Goal: Task Accomplishment & Management: Complete application form

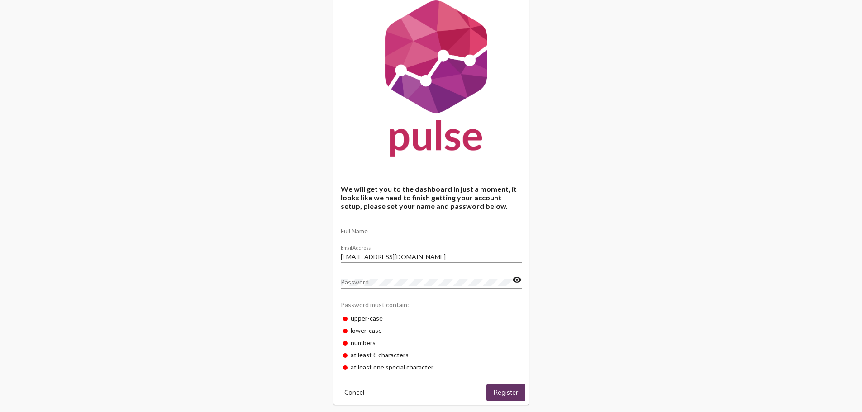
scroll to position [38, 0]
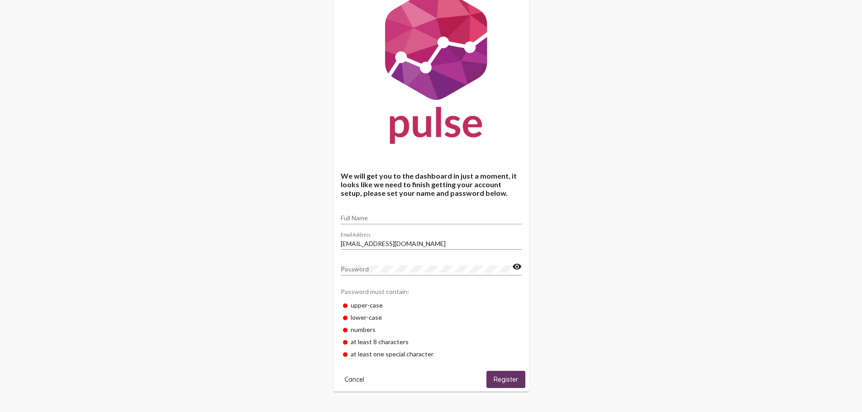
click at [407, 219] on input "Full Name" at bounding box center [431, 217] width 181 height 7
type input "[PERSON_NAME]"
click at [391, 264] on div "Password" at bounding box center [426, 267] width 171 height 18
click at [511, 381] on span "Register" at bounding box center [506, 380] width 24 height 8
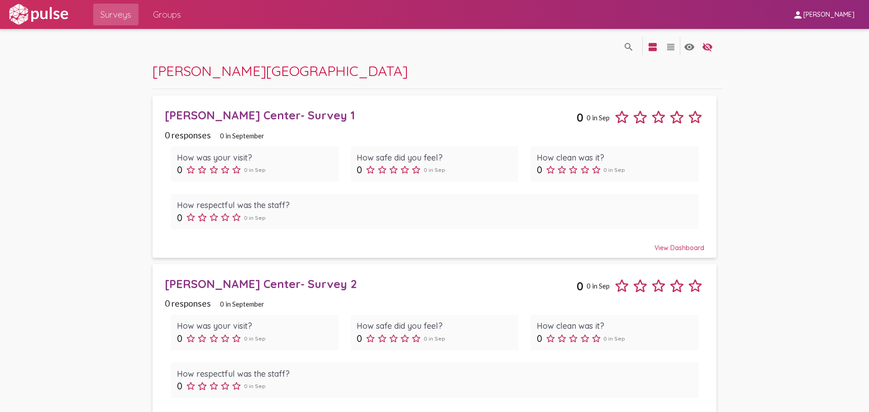
click at [229, 119] on div "[PERSON_NAME] Center- Survey 1" at bounding box center [371, 115] width 412 height 14
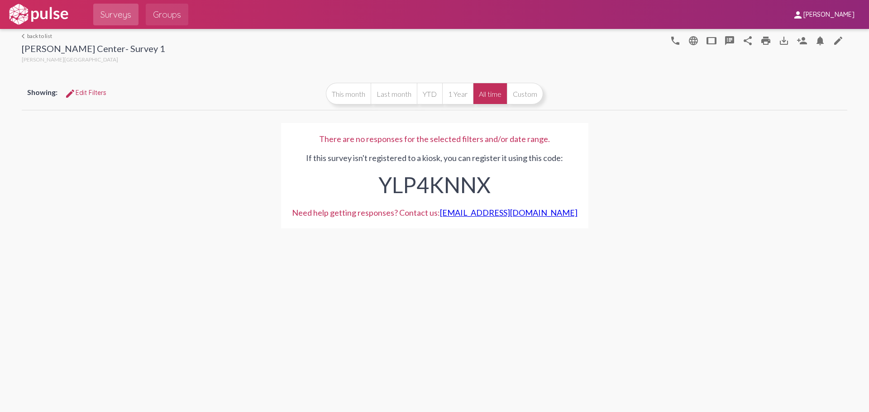
click at [161, 14] on span "Groups" at bounding box center [167, 14] width 28 height 16
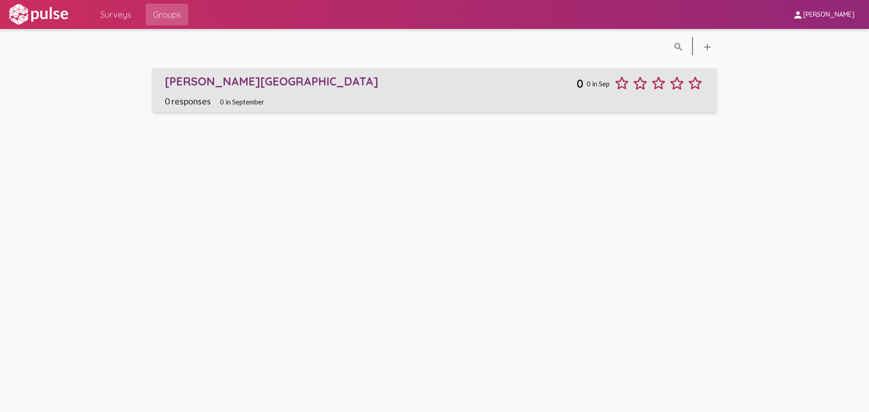
click at [198, 79] on div "[PERSON_NAME][GEOGRAPHIC_DATA]" at bounding box center [371, 81] width 412 height 14
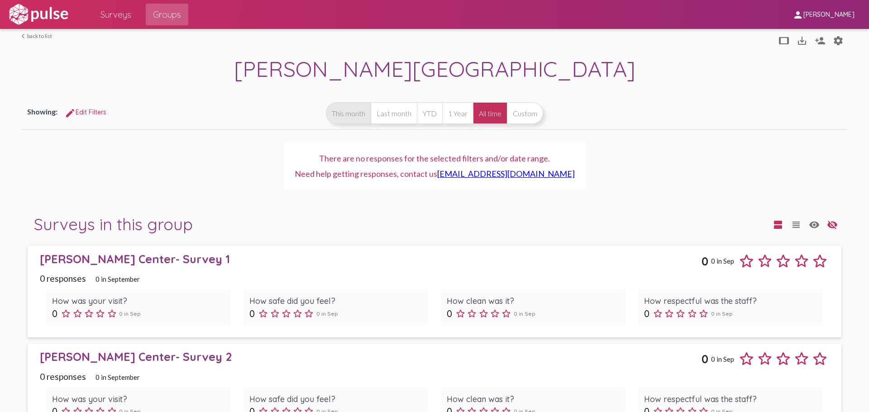
click at [343, 119] on button "This month" at bounding box center [348, 113] width 45 height 22
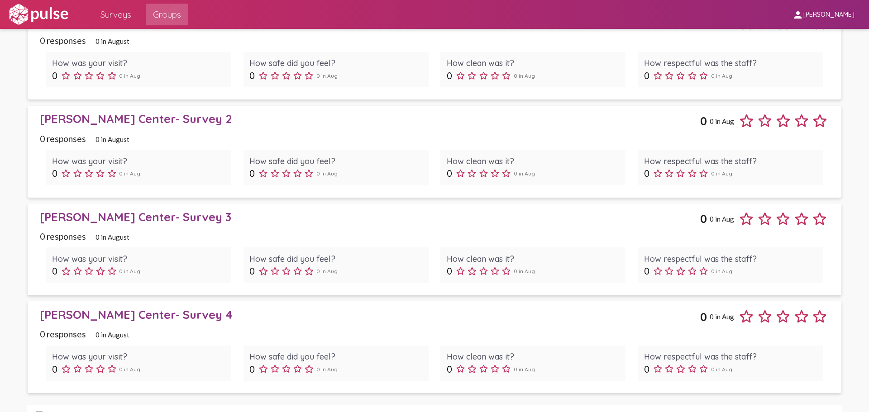
scroll to position [452, 0]
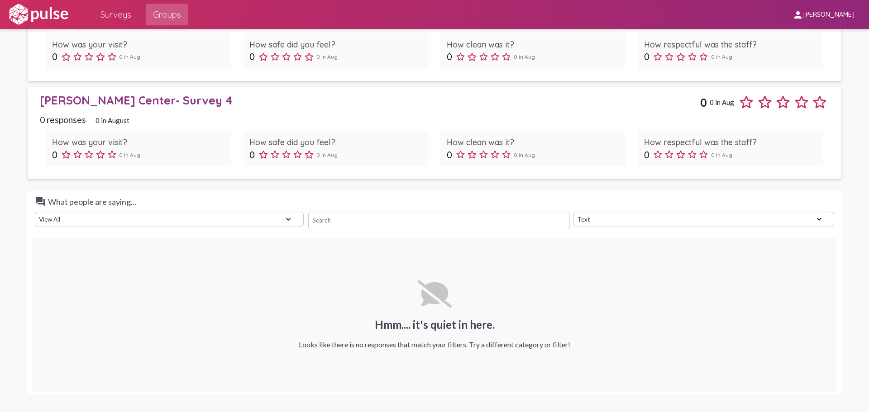
click at [277, 221] on select "View All Positive Neutral Negative Happy Meh Suggestions Angry Disgust Sadness …" at bounding box center [169, 219] width 269 height 15
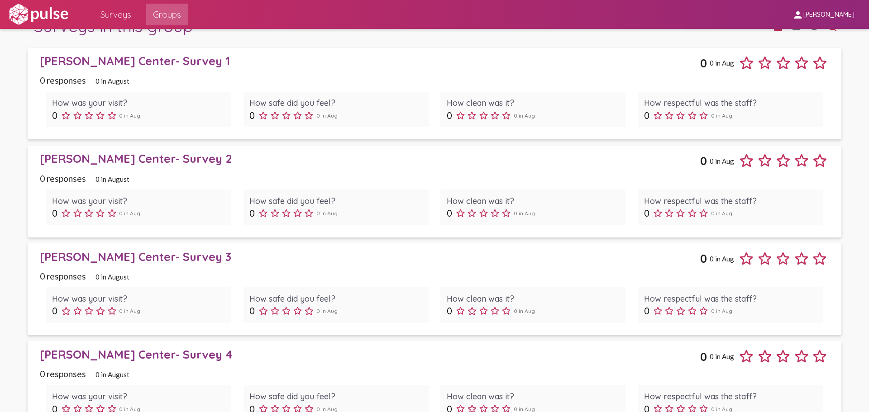
scroll to position [136, 0]
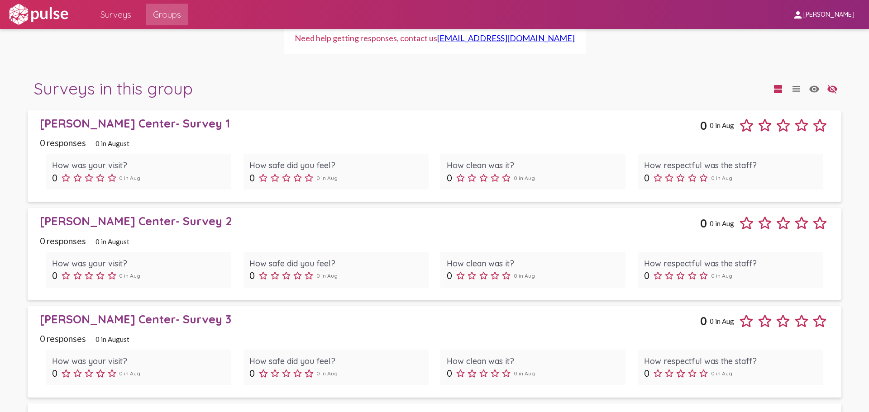
click at [118, 19] on span "Surveys" at bounding box center [115, 14] width 31 height 16
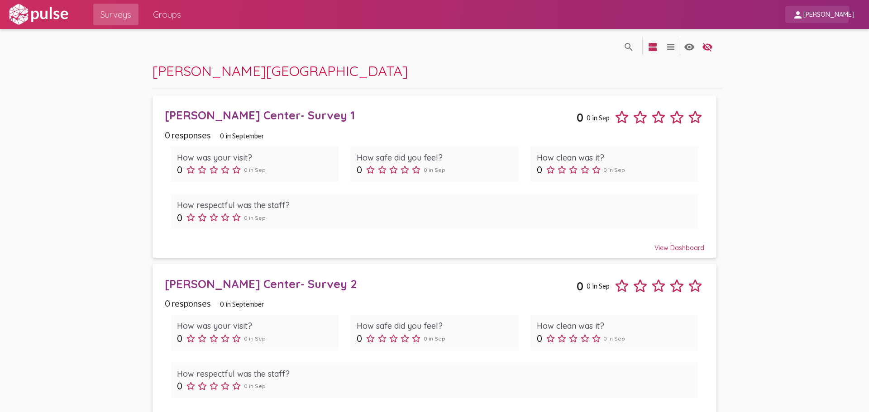
click at [826, 12] on span "[PERSON_NAME]" at bounding box center [828, 15] width 51 height 8
click at [420, 104] on div at bounding box center [434, 206] width 869 height 412
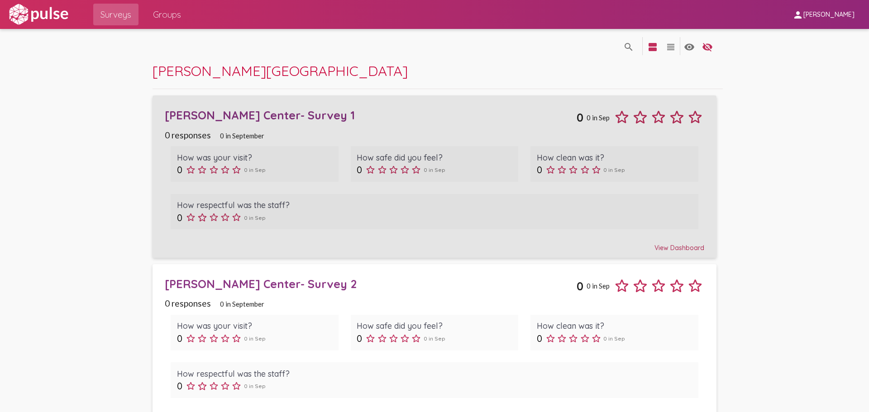
click at [672, 246] on div "View Dashboard" at bounding box center [434, 244] width 539 height 16
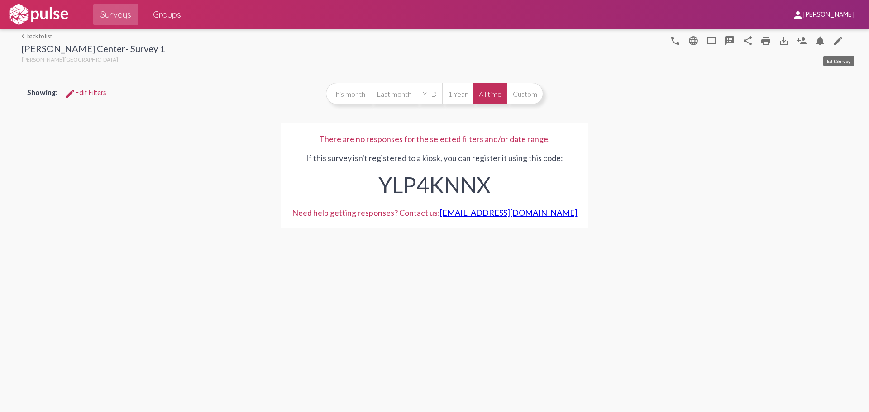
click at [836, 43] on mat-icon "edit" at bounding box center [838, 40] width 11 height 11
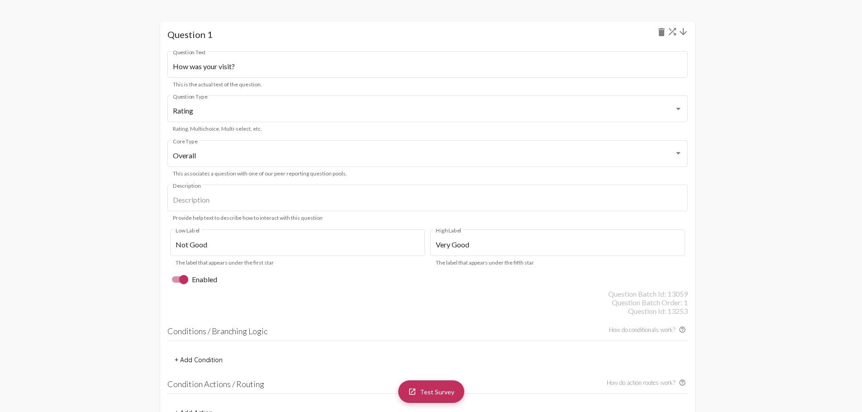
scroll to position [769, 0]
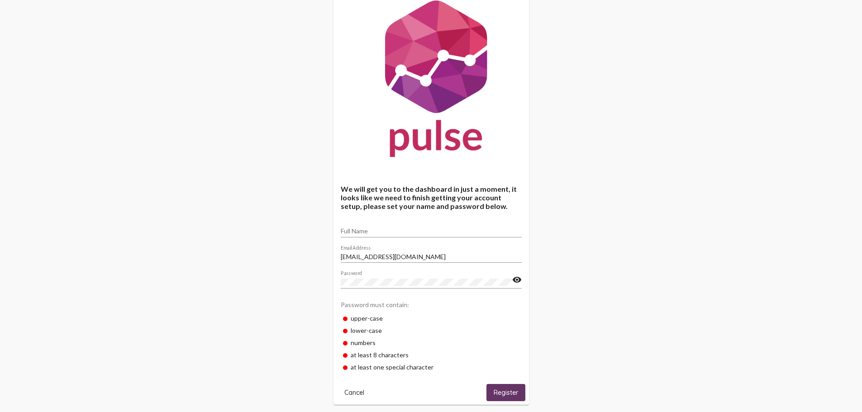
scroll to position [38, 0]
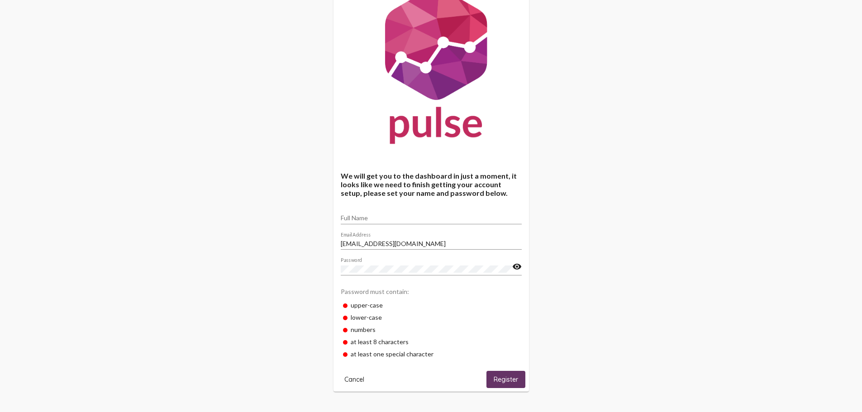
click at [511, 381] on span "Register" at bounding box center [506, 380] width 24 height 8
